Goal: Task Accomplishment & Management: Use online tool/utility

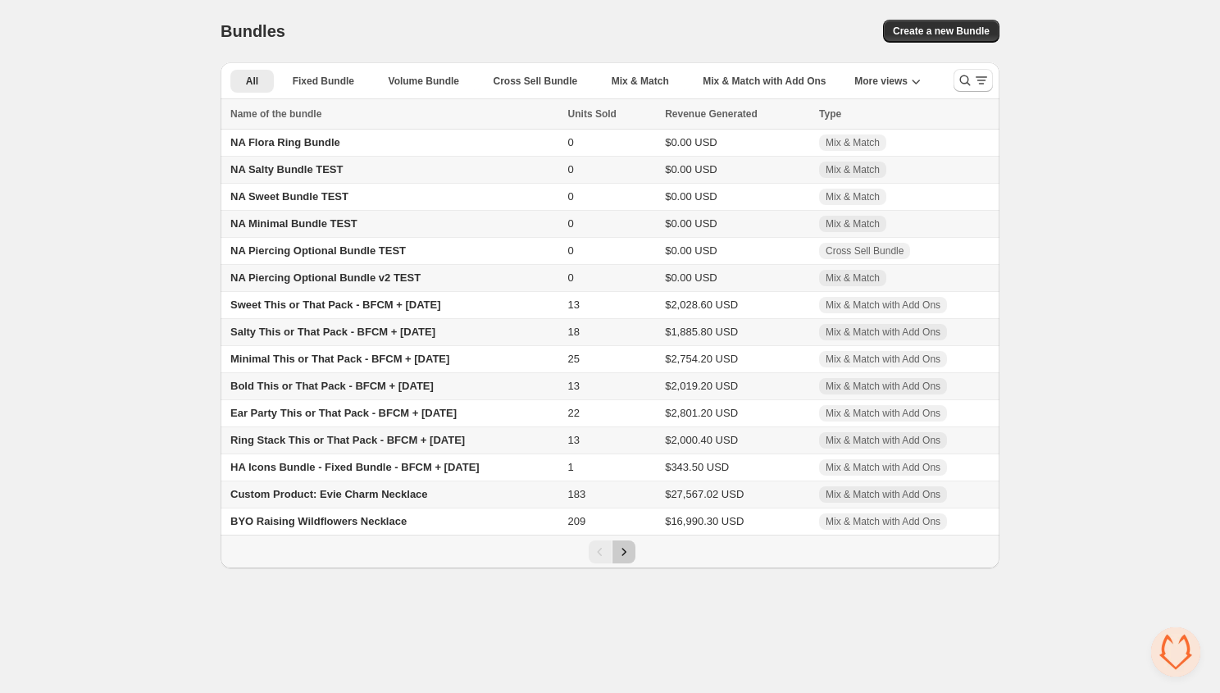
click at [622, 556] on icon "Next" at bounding box center [624, 551] width 16 height 16
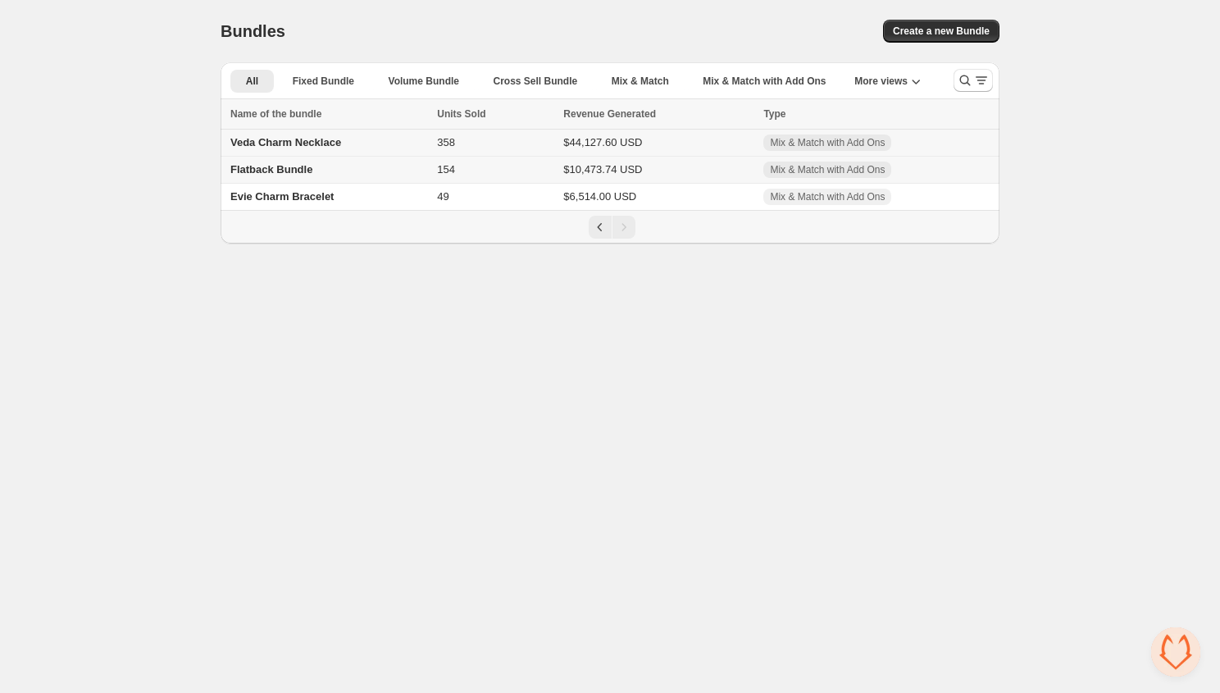
click at [279, 143] on span "Veda Charm Necklace" at bounding box center [285, 142] width 111 height 12
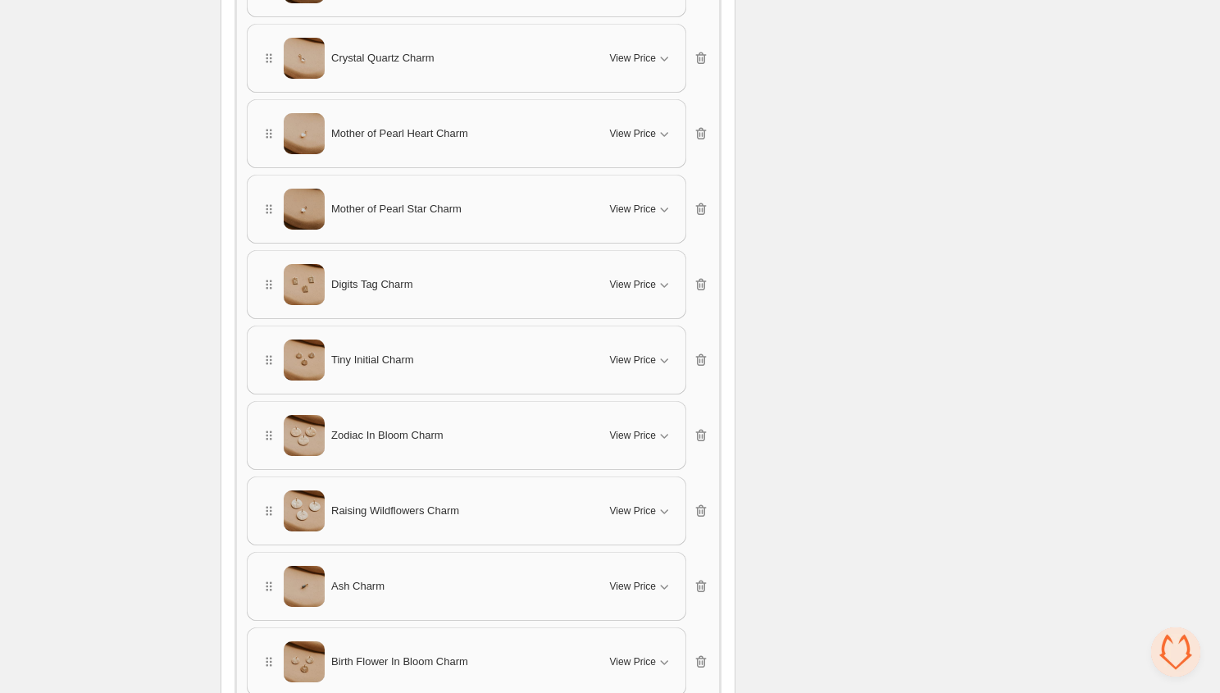
scroll to position [2148, 0]
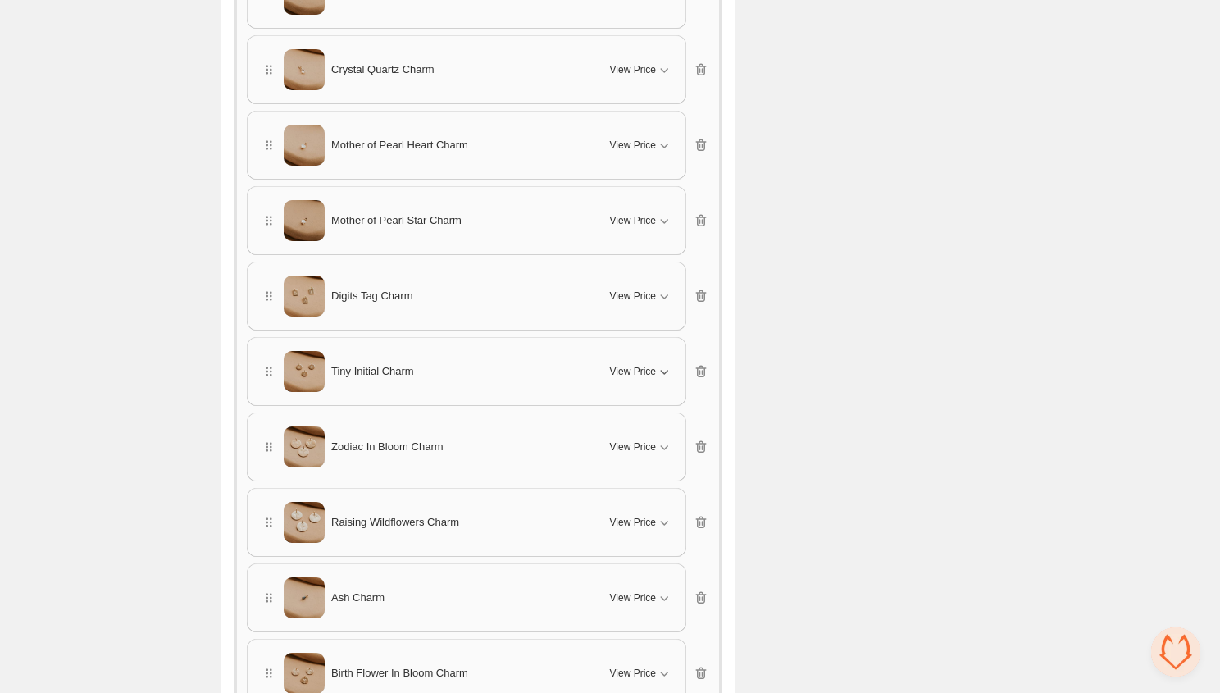
click at [653, 365] on span "View Price" at bounding box center [633, 371] width 46 height 13
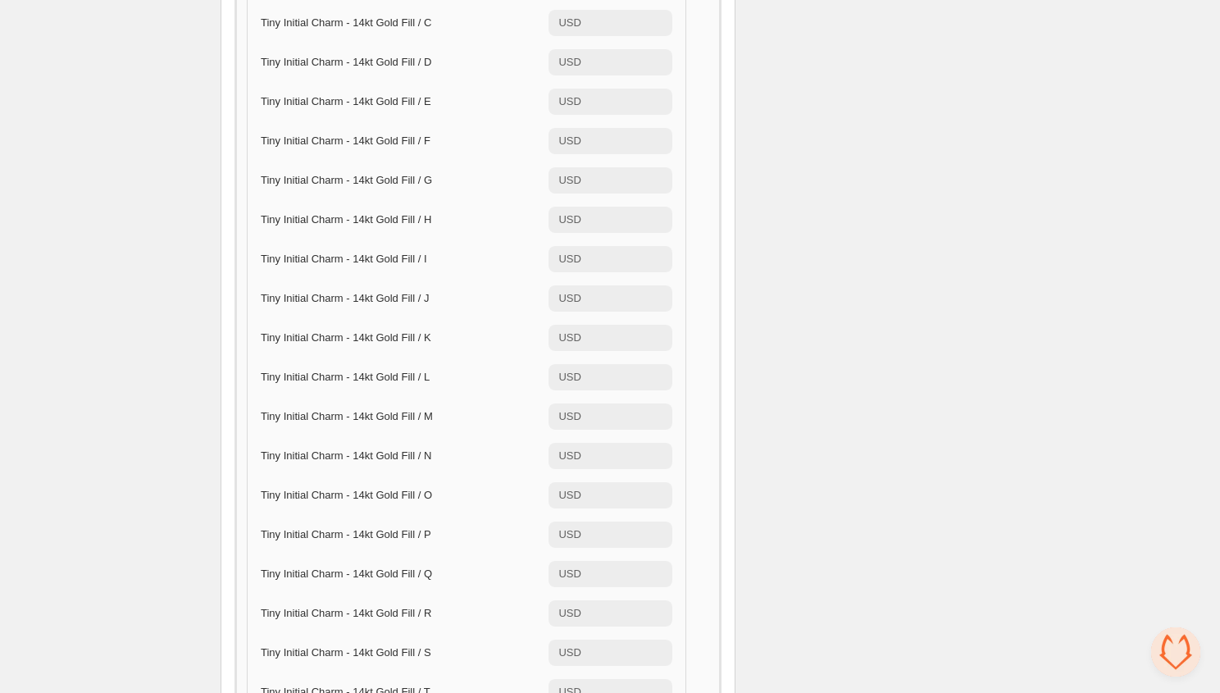
scroll to position [2323, 0]
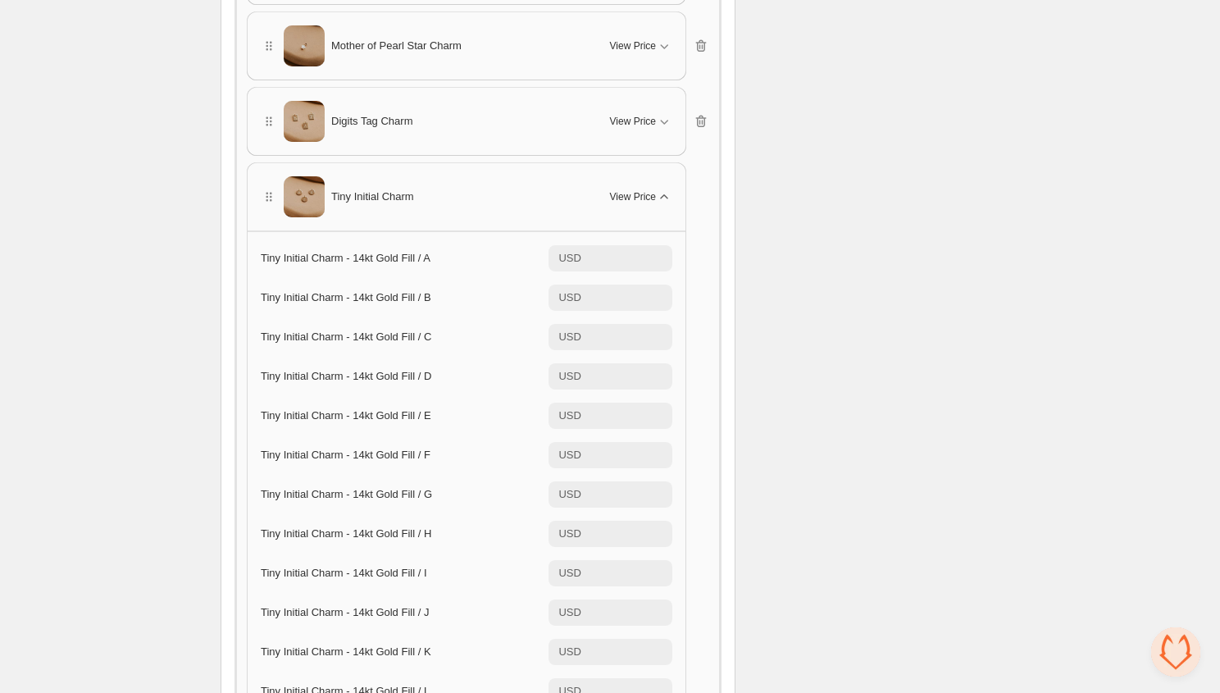
click at [661, 189] on icon "button" at bounding box center [664, 197] width 16 height 16
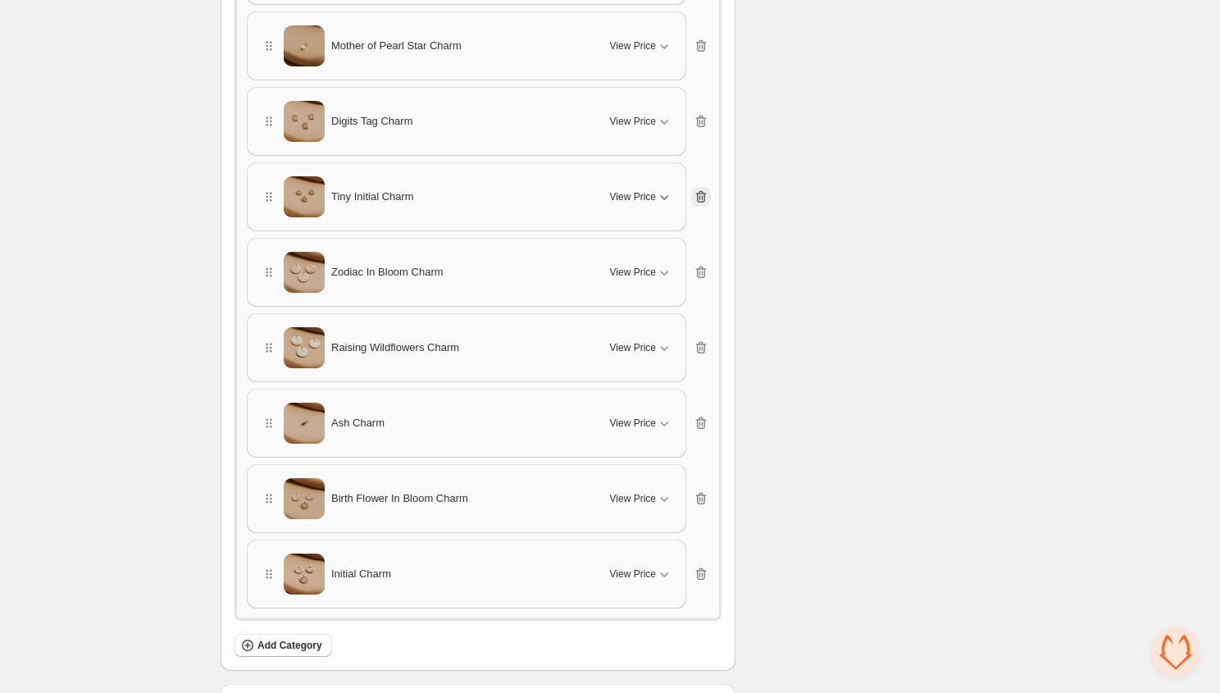
click at [697, 191] on icon "button" at bounding box center [701, 197] width 11 height 12
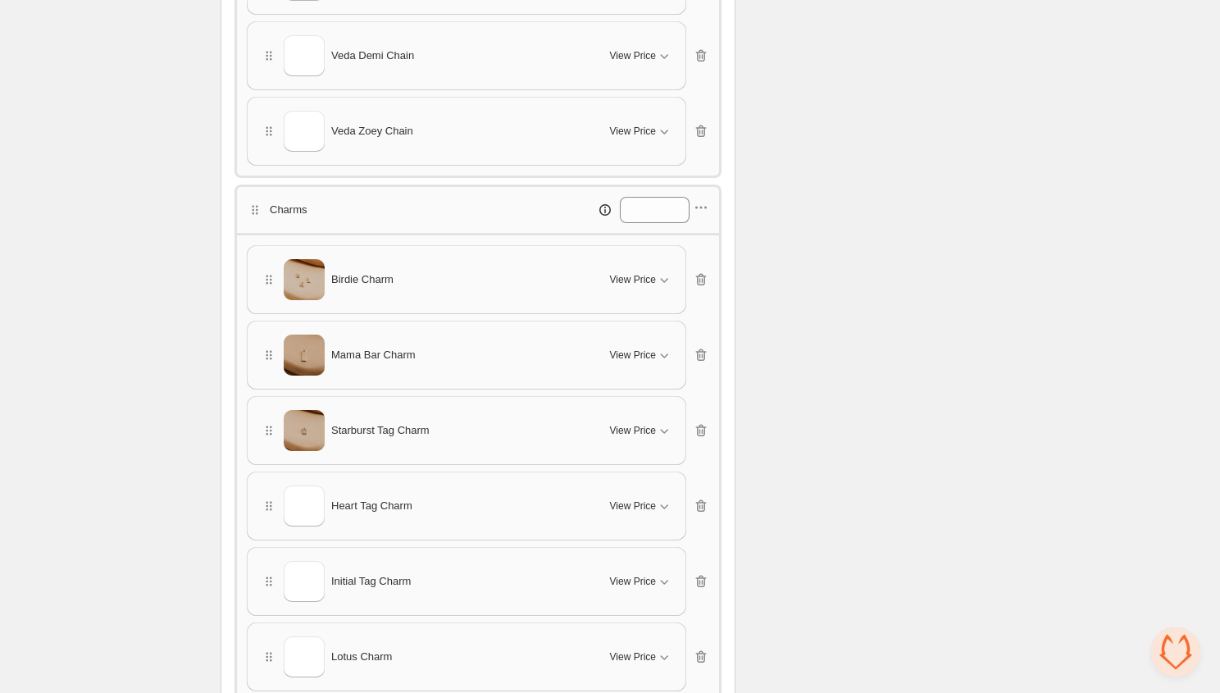
scroll to position [629, 0]
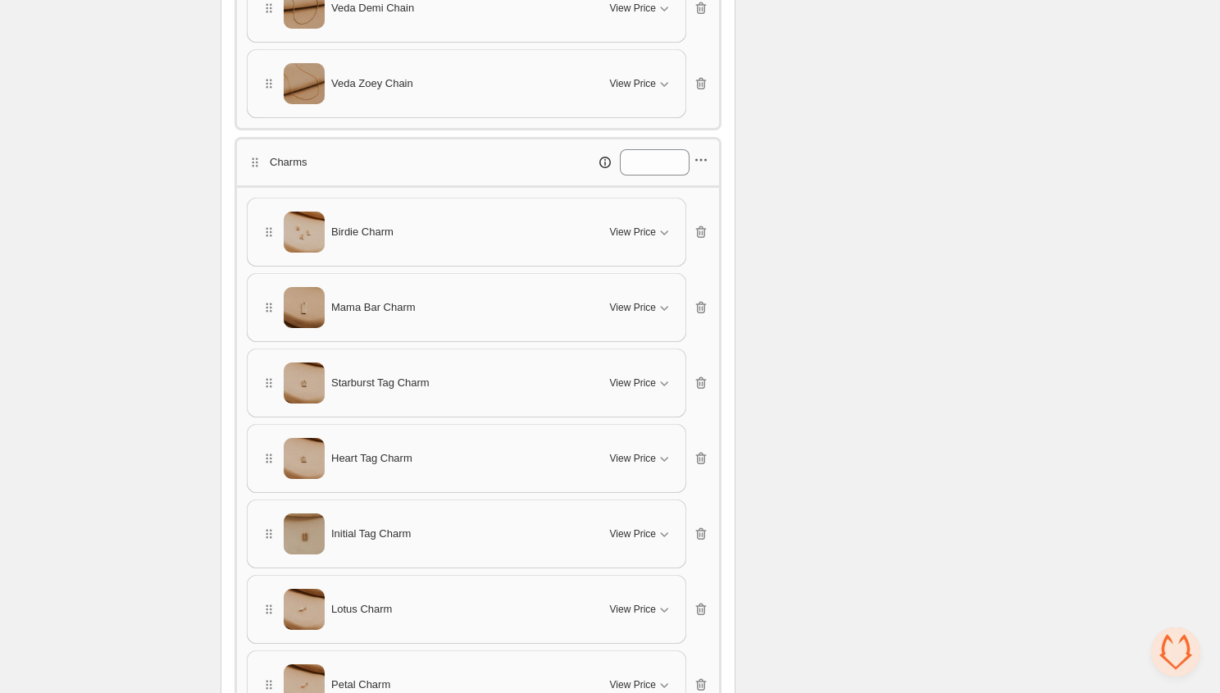
click at [706, 159] on icon "button" at bounding box center [705, 160] width 2 height 2
click at [706, 215] on span "Edit products" at bounding box center [710, 214] width 89 height 16
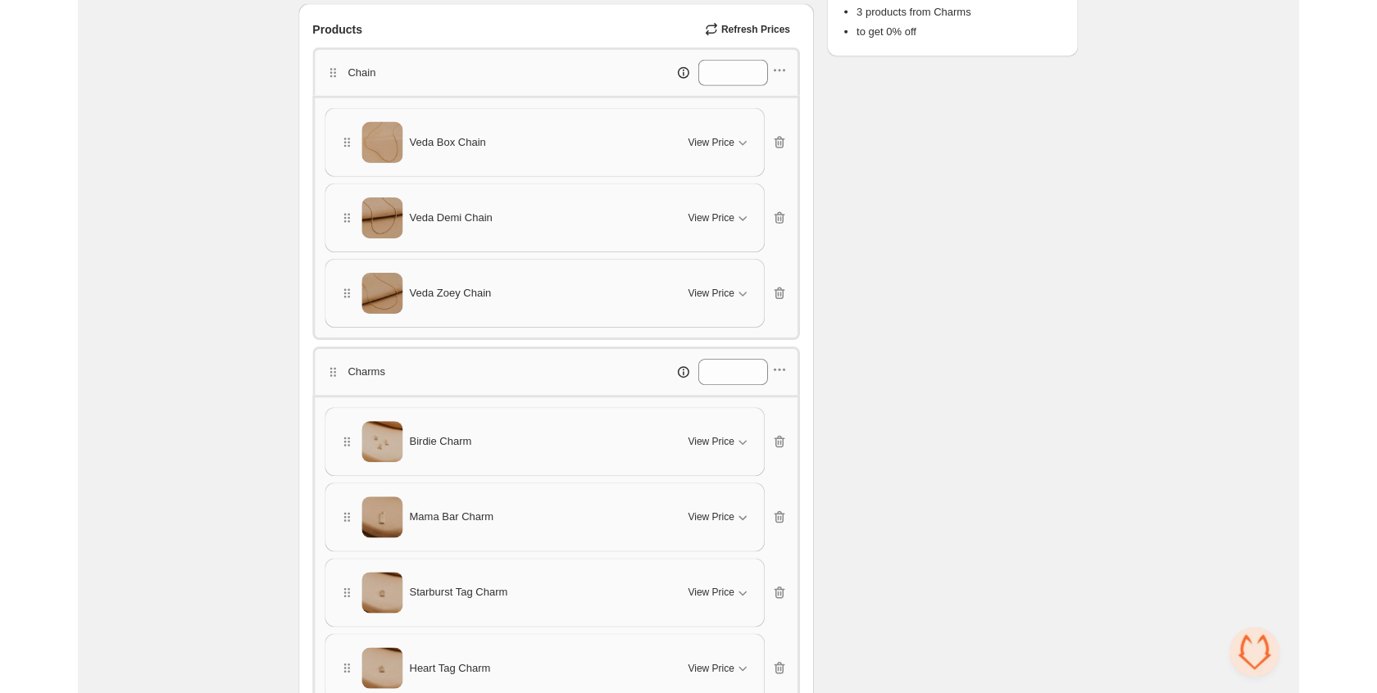
scroll to position [443, 0]
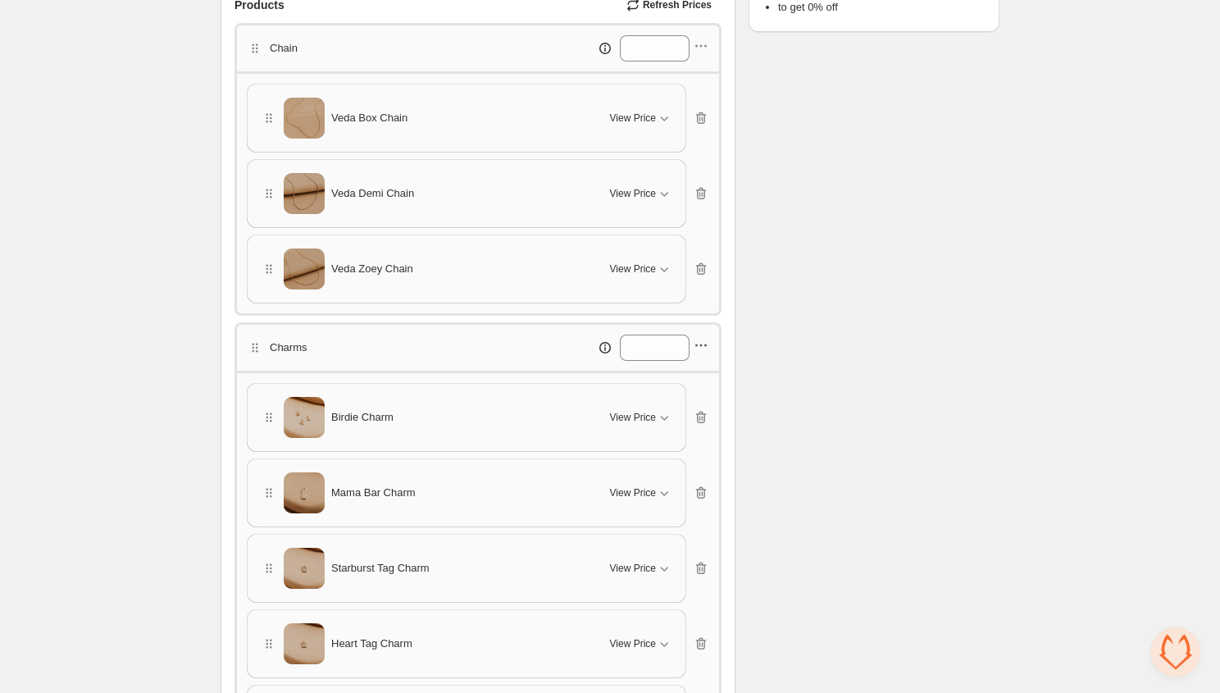
click at [708, 346] on icon "button" at bounding box center [701, 345] width 16 height 16
click at [693, 395] on span "Edit products" at bounding box center [710, 399] width 89 height 16
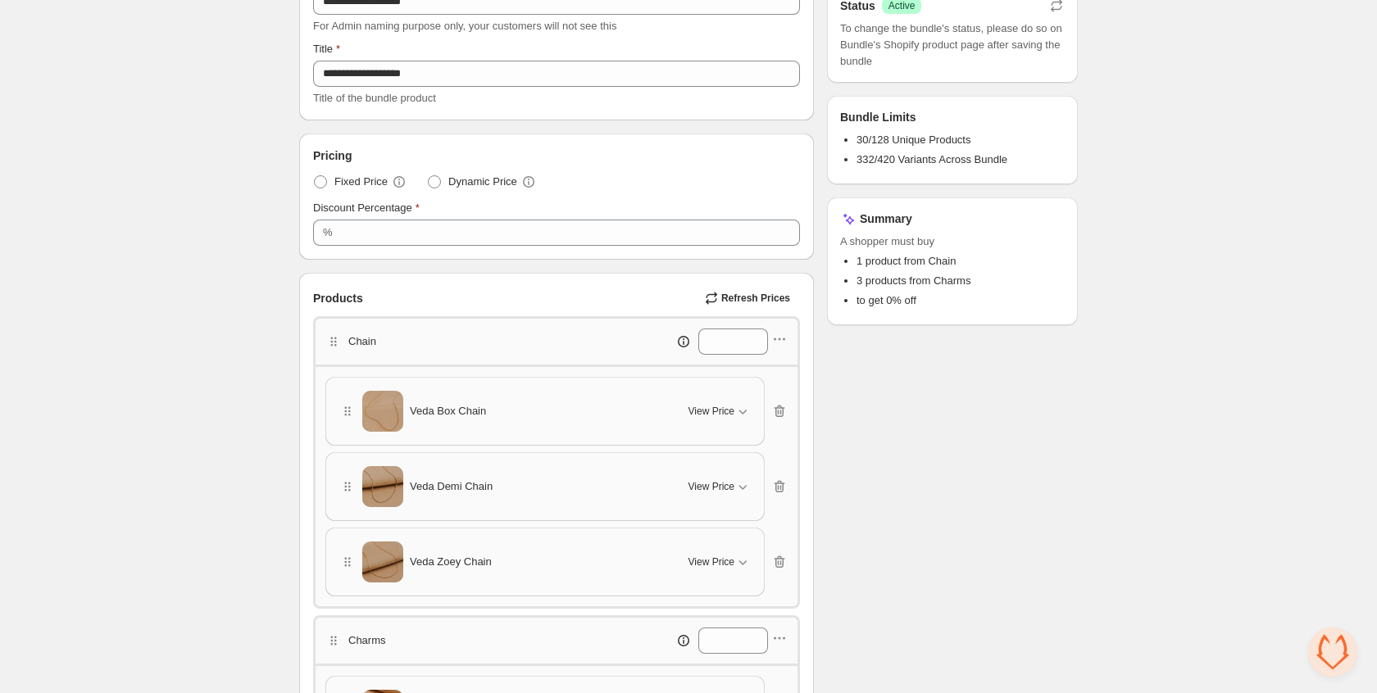
scroll to position [0, 0]
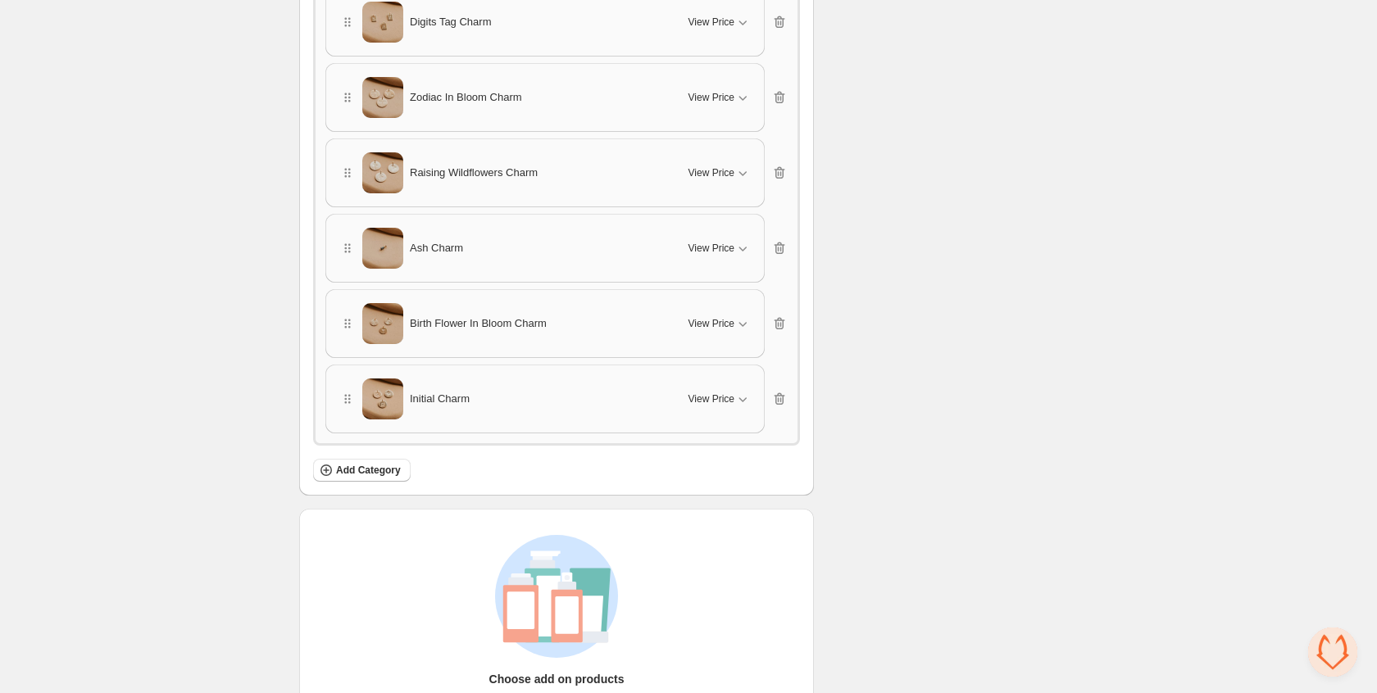
scroll to position [2392, 0]
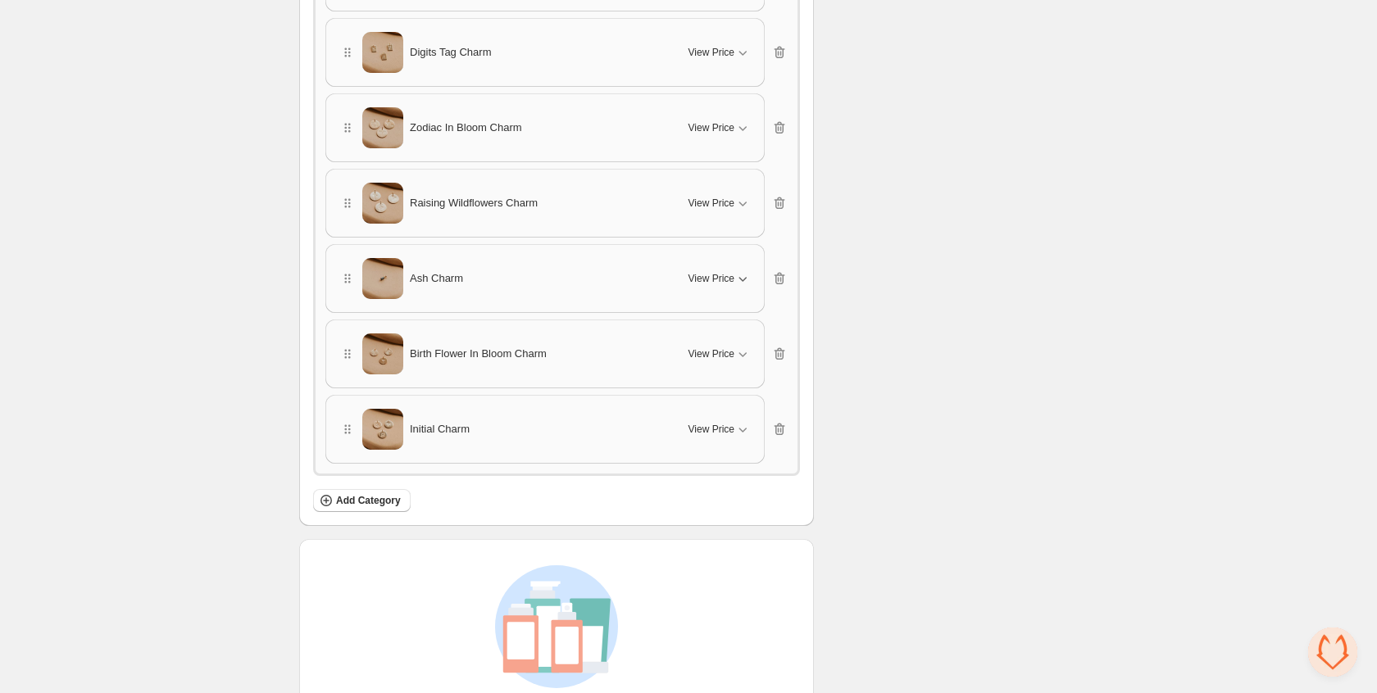
click at [718, 272] on span "View Price" at bounding box center [711, 278] width 46 height 13
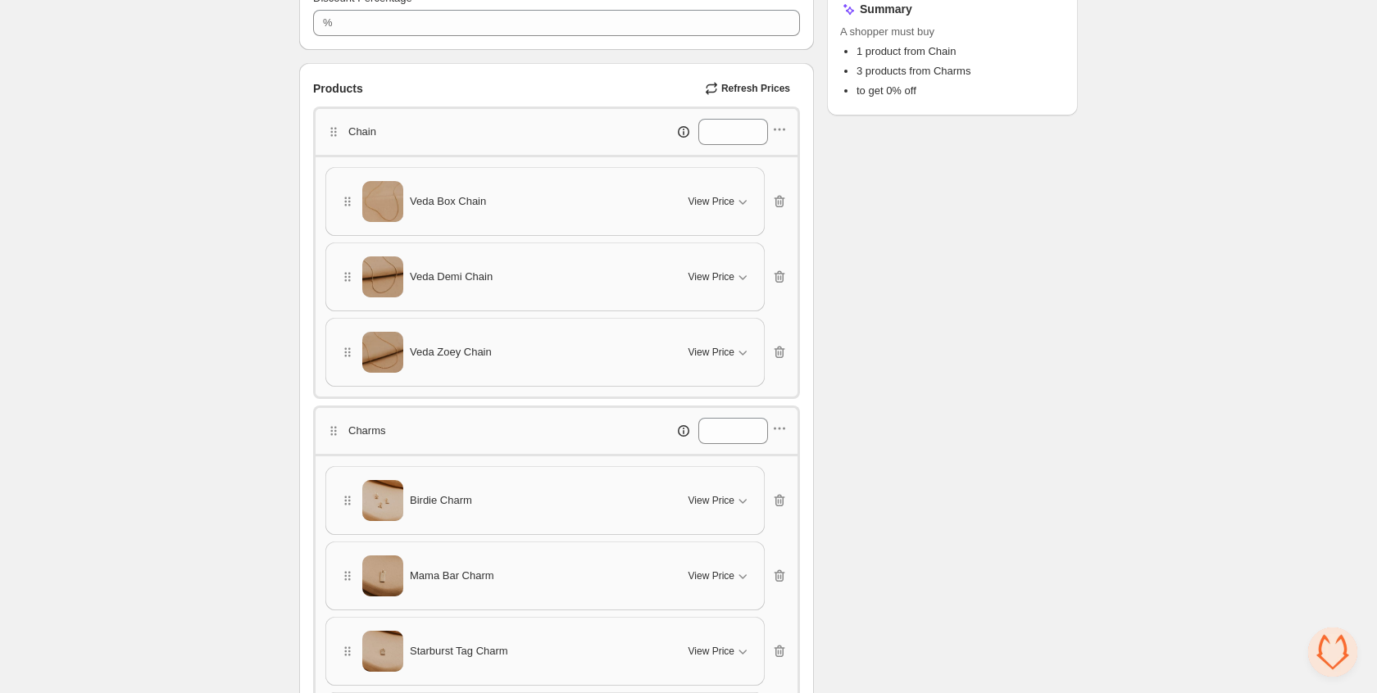
scroll to position [413, 0]
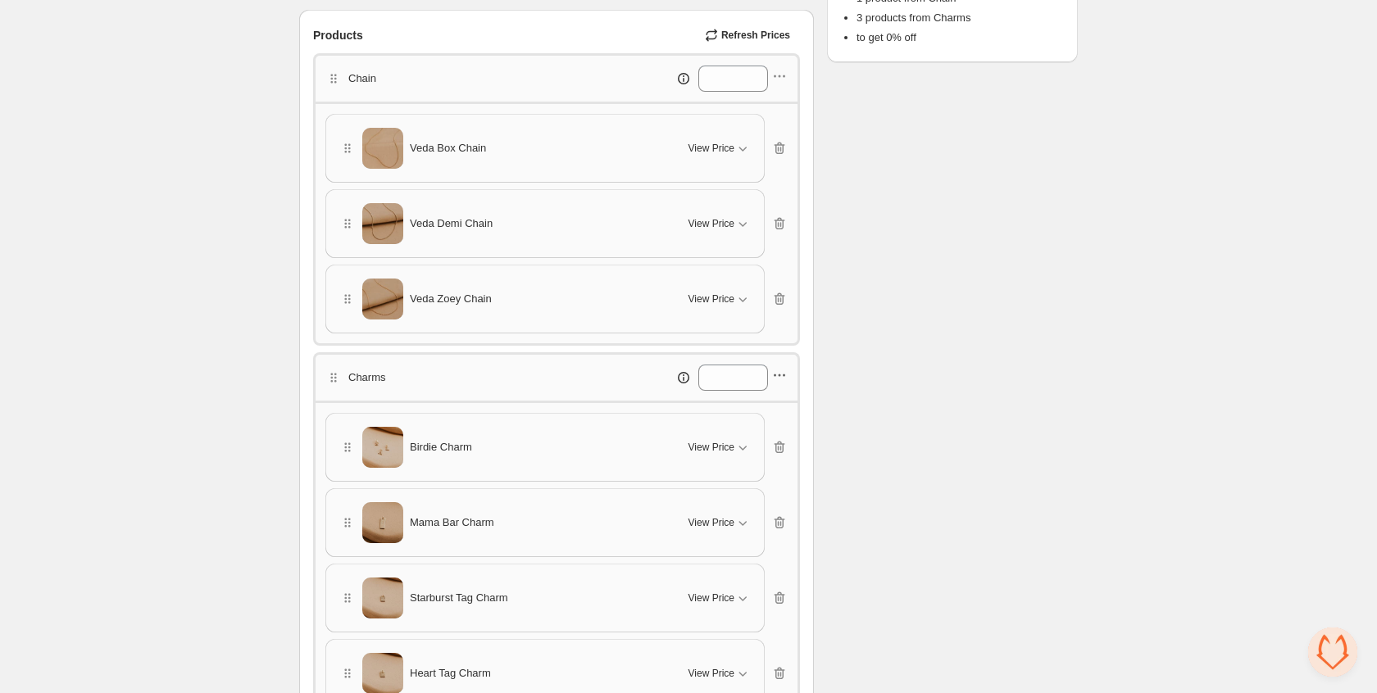
click at [784, 375] on icon "button" at bounding box center [784, 376] width 2 height 2
click at [773, 429] on span "Edit products" at bounding box center [788, 429] width 89 height 16
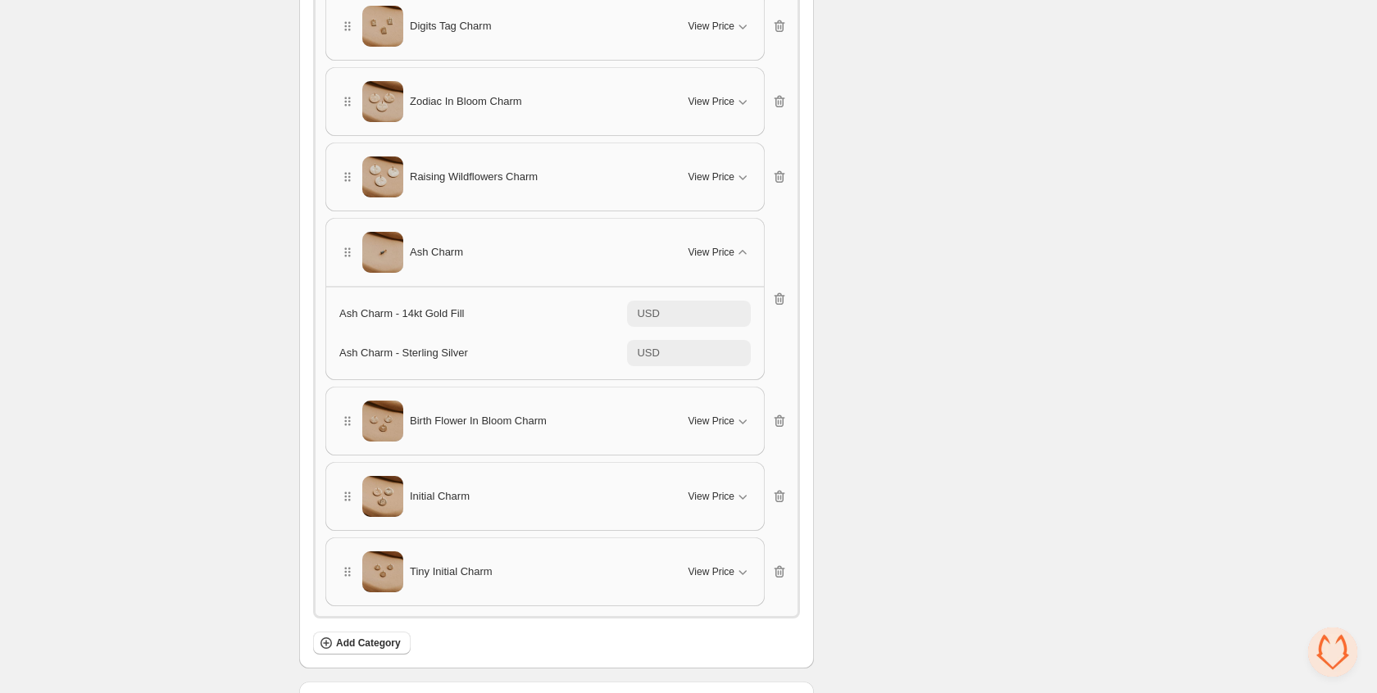
scroll to position [2416, 0]
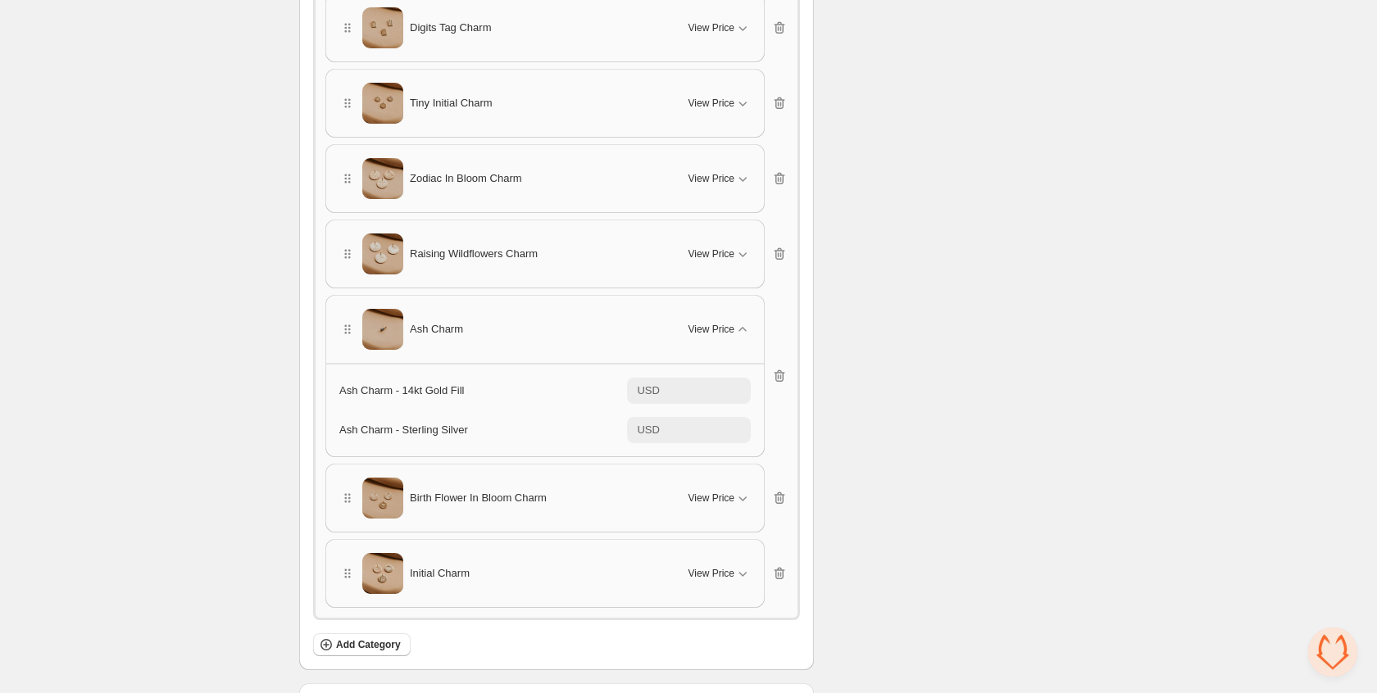
type input "**"
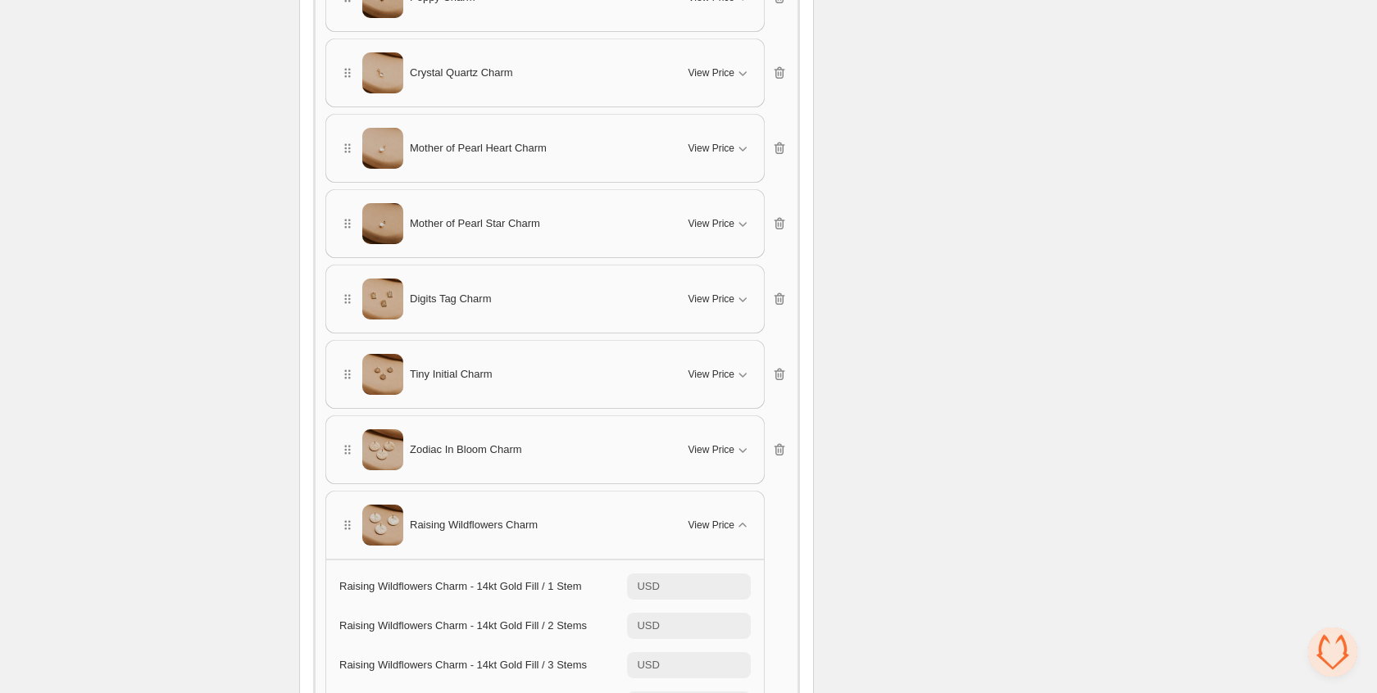
scroll to position [2142, 0]
click at [724, 522] on span "View Price" at bounding box center [711, 527] width 46 height 13
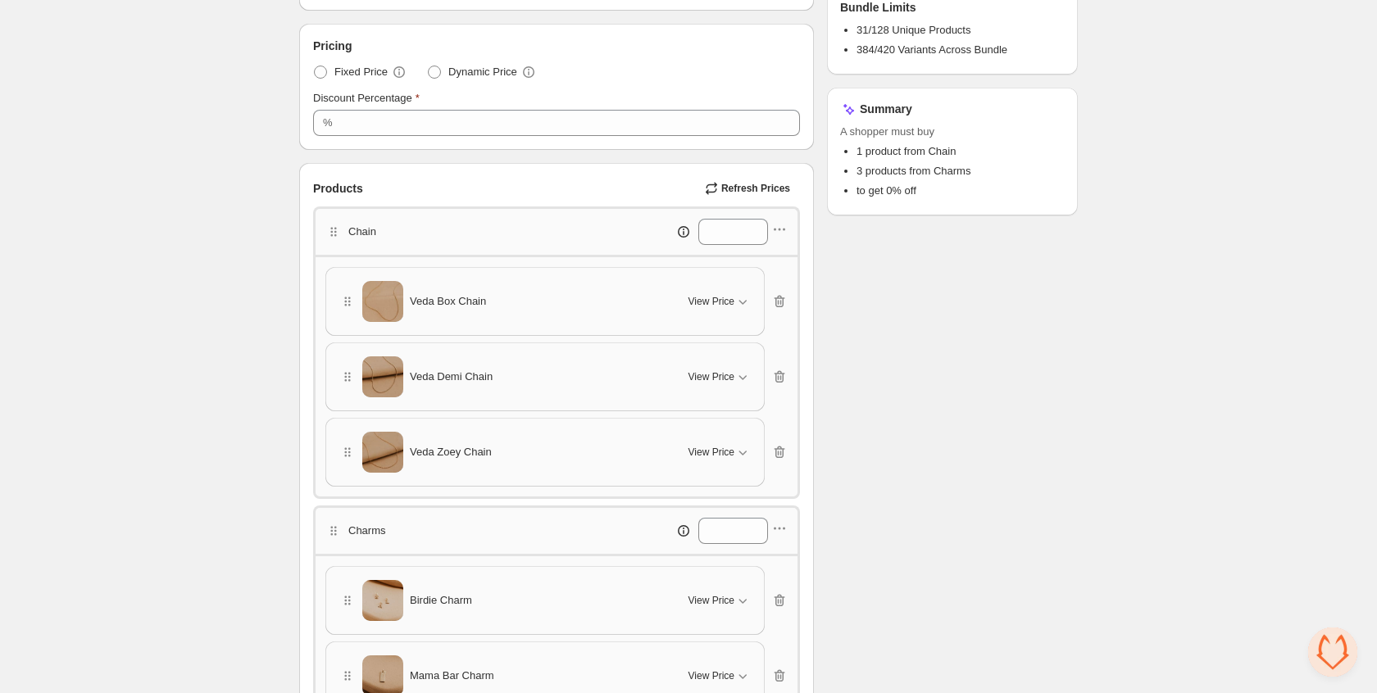
scroll to position [0, 0]
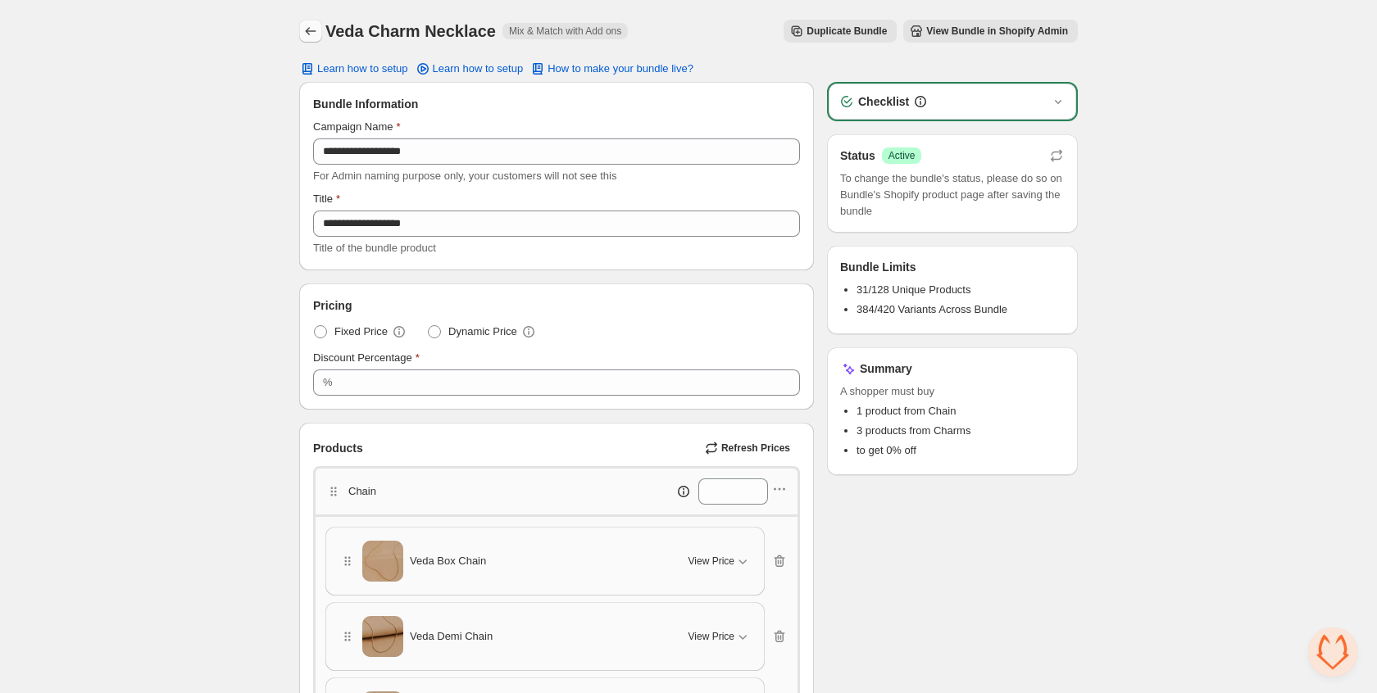
click at [303, 30] on icon "Back" at bounding box center [310, 31] width 16 height 16
